Goal: Transaction & Acquisition: Purchase product/service

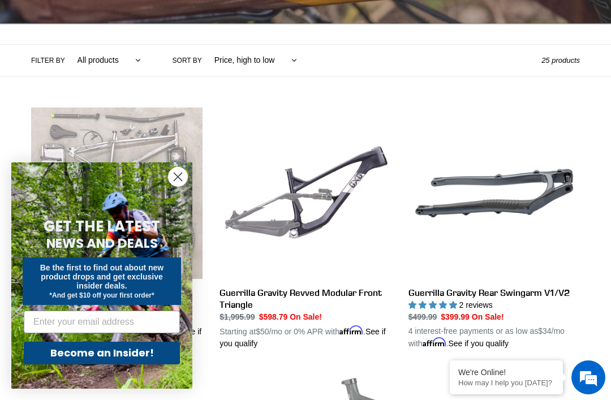
click at [178, 186] on circle "Close dialog" at bounding box center [178, 176] width 19 height 19
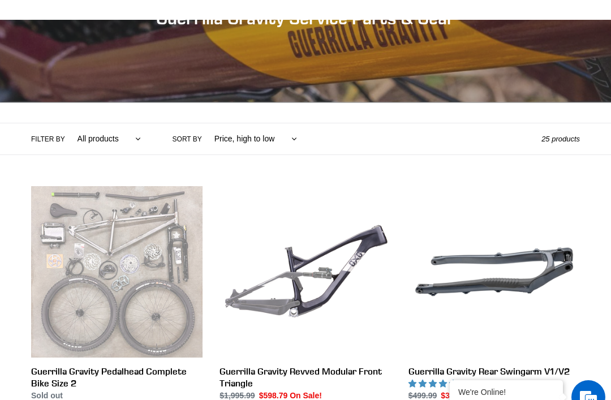
scroll to position [150, 0]
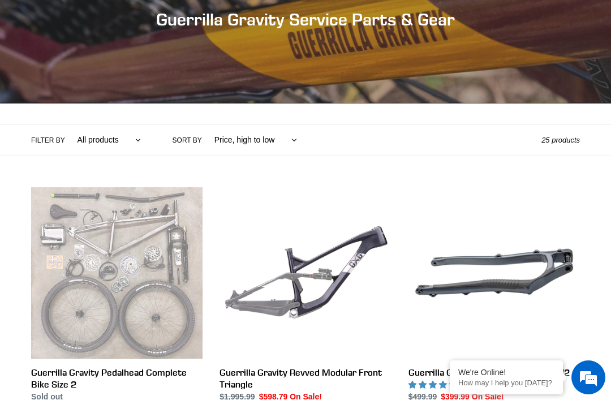
click at [58, 371] on link "Guerrilla Gravity Pedalhead Complete Bike Size 2" at bounding box center [116, 308] width 171 height 242
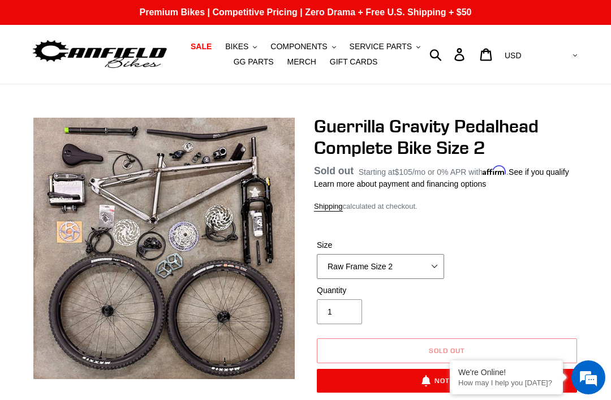
click at [429, 279] on select "Raw Frame Size 2" at bounding box center [380, 266] width 127 height 25
click at [239, 49] on span "BIKES" at bounding box center [236, 47] width 23 height 10
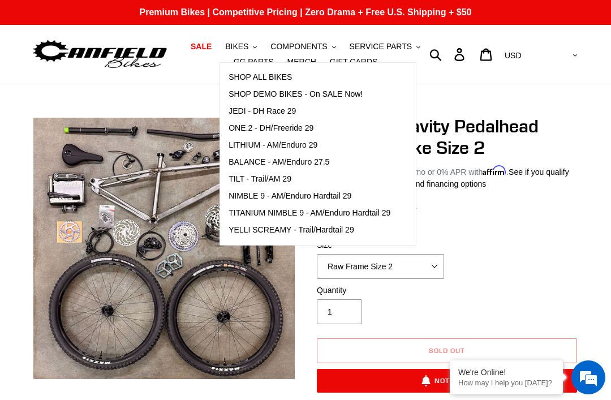
click at [243, 74] on span "SHOP ALL BIKES" at bounding box center [260, 77] width 63 height 10
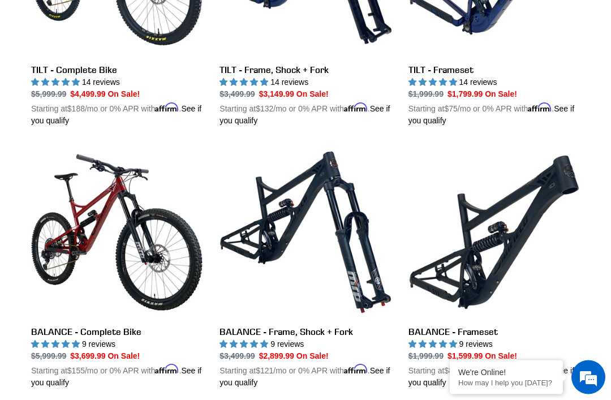
scroll to position [738, 0]
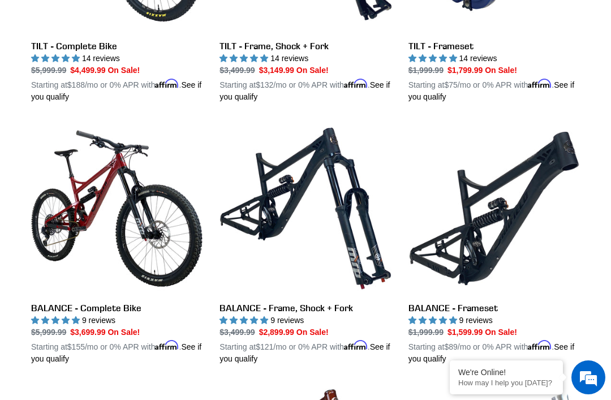
click at [59, 236] on link "BALANCE - Complete Bike" at bounding box center [116, 244] width 171 height 242
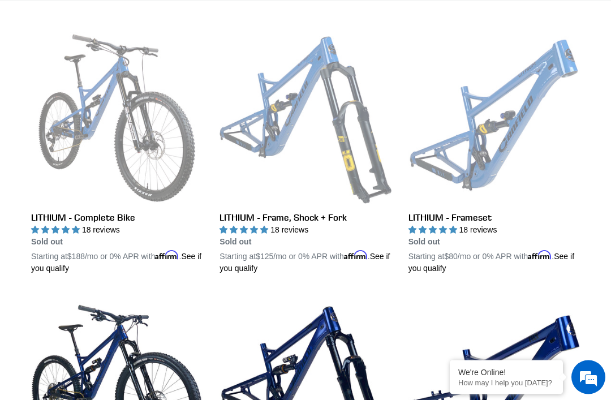
scroll to position [297, 0]
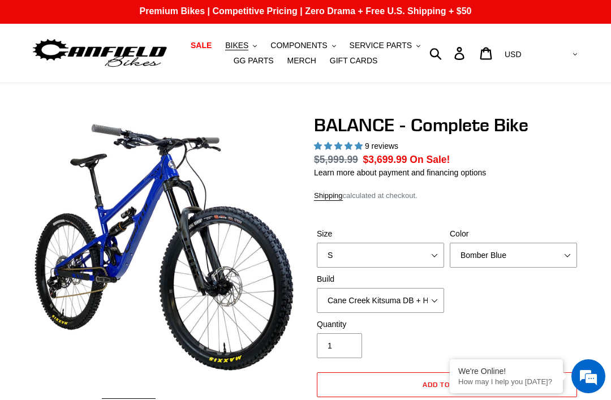
select select "highest-rating"
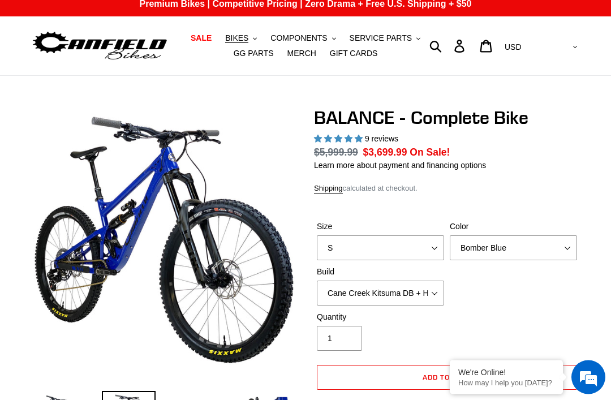
scroll to position [8, 0]
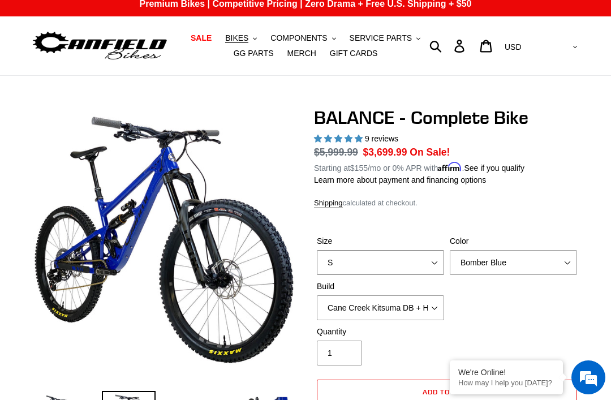
click at [429, 257] on select "S M L XL" at bounding box center [380, 262] width 127 height 25
select select "L"
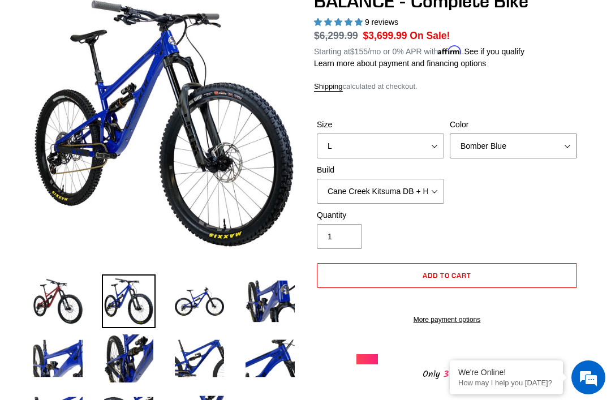
click at [569, 142] on select "Bomber Blue Goat's Blood Stealth Black" at bounding box center [513, 146] width 127 height 25
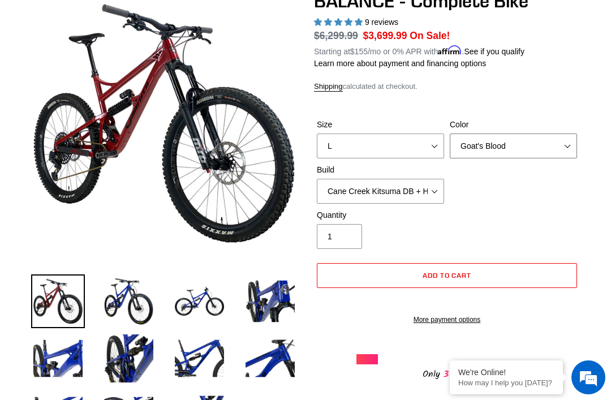
click at [570, 140] on select "Bomber Blue Goat's Blood Stealth Black" at bounding box center [513, 146] width 127 height 25
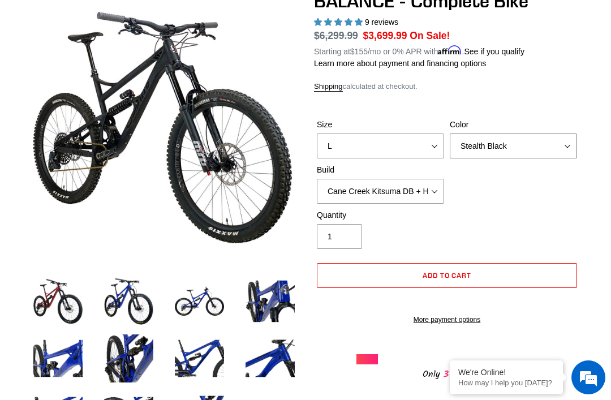
click at [563, 141] on select "Bomber Blue Goat's Blood Stealth Black" at bounding box center [513, 146] width 127 height 25
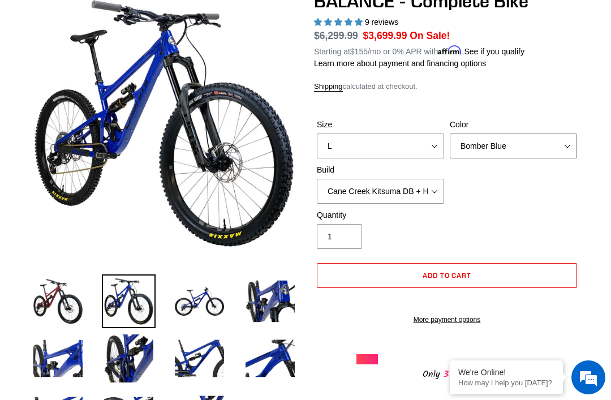
click at [566, 145] on select "Bomber Blue Goat's Blood Stealth Black" at bounding box center [513, 146] width 127 height 25
select select "Goat's Blood"
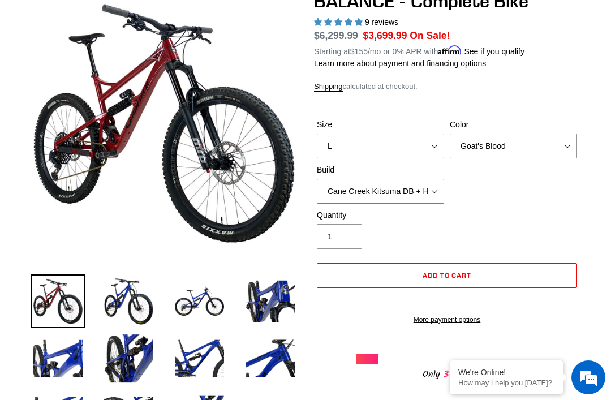
click at [427, 193] on select "Cane Creek Kitsuma DB + Helm MKII + SRAM GX Cane Creek Kitsuma DB + Helm MKII +…" at bounding box center [380, 191] width 127 height 25
click at [433, 194] on select "Cane Creek Kitsuma DB + Helm MKII + SRAM GX Cane Creek Kitsuma DB + Helm MKII +…" at bounding box center [380, 191] width 127 height 25
select select "Cane Creek Kitsuma DB + Helm MKII + SRAM GX"
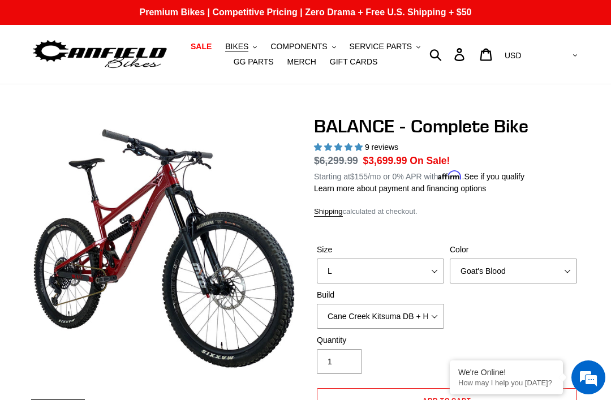
click at [231, 50] on span "BIKES" at bounding box center [236, 47] width 23 height 10
